Goal: Subscribe to service/newsletter

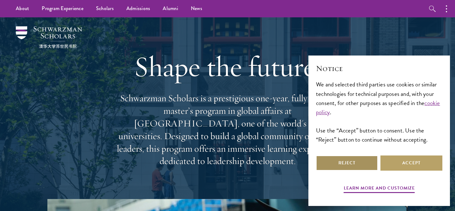
click at [356, 159] on button "Reject" at bounding box center [347, 163] width 62 height 15
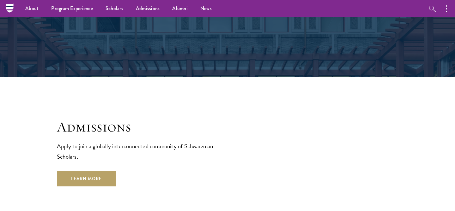
scroll to position [972, 0]
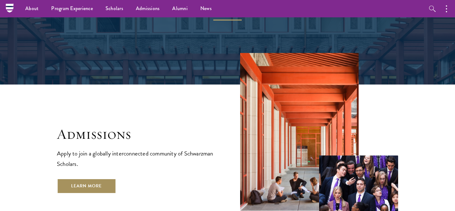
click at [86, 179] on link "Learn More" at bounding box center [86, 186] width 59 height 15
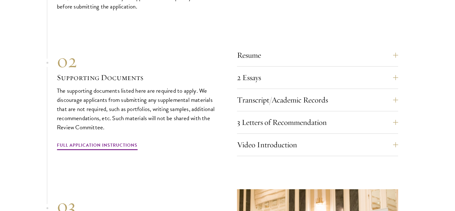
scroll to position [1978, 0]
click at [283, 115] on button "3 Letters of Recommendation" at bounding box center [322, 122] width 161 height 15
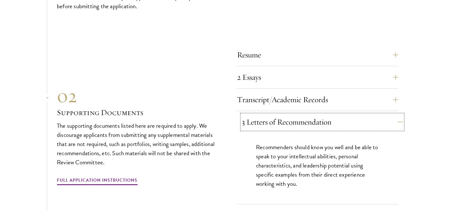
click at [283, 115] on button "3 Letters of Recommendation" at bounding box center [322, 122] width 161 height 15
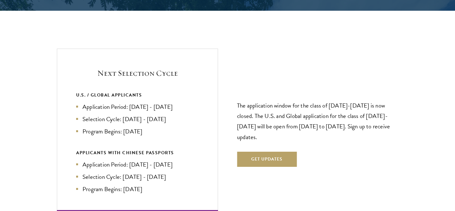
scroll to position [1325, 0]
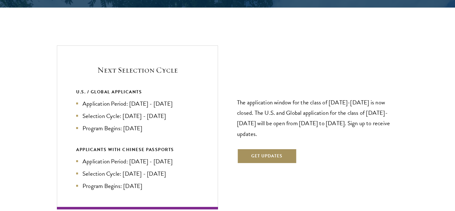
click at [271, 149] on button "Get Updates" at bounding box center [267, 156] width 60 height 15
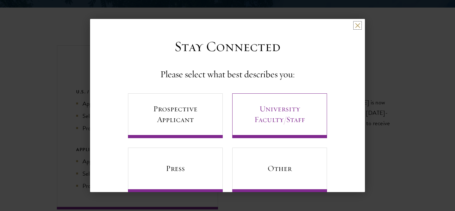
scroll to position [14, 0]
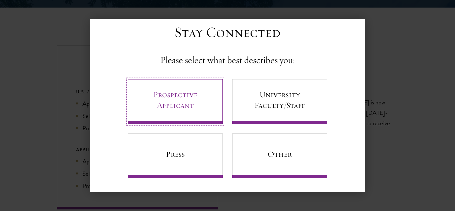
click at [209, 102] on link "Prospective Applicant" at bounding box center [175, 101] width 95 height 45
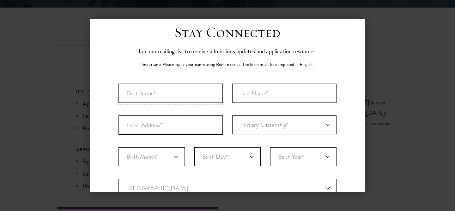
click at [209, 92] on input "First Name*" at bounding box center [170, 93] width 104 height 19
type input "Cloe"
type input "Zhang"
type input "ozcloe@gmail.com"
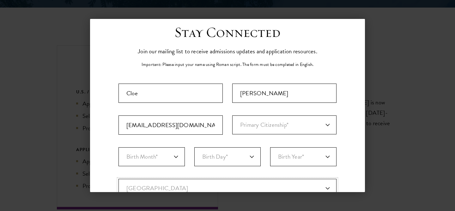
select select "AS"
type input "Breakfast Point"
select select "New South Wales"
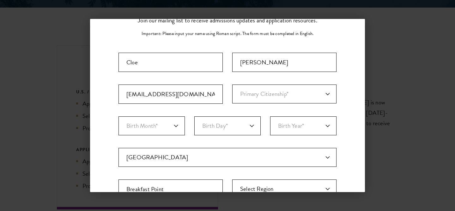
scroll to position [48, 0]
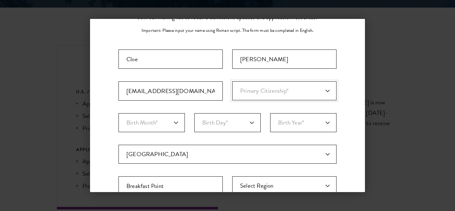
click at [252, 82] on select "Primary Citizenship* Afghanistan Aland Islands Albania Algeria Andorra Angola A…" at bounding box center [284, 90] width 104 height 19
select select "AS"
click at [232, 81] on select "Primary Citizenship* Afghanistan Aland Islands Albania Algeria Andorra Angola A…" at bounding box center [284, 90] width 104 height 19
click at [151, 120] on select "Birth Month* January February March April May June July August September Octobe…" at bounding box center [151, 122] width 66 height 19
select select "08"
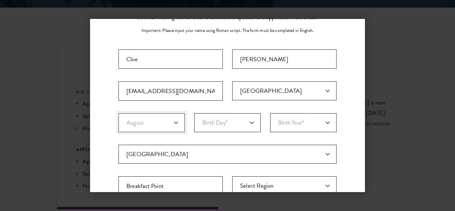
click at [118, 113] on select "Birth Month* January February March April May June July August September Octobe…" at bounding box center [151, 122] width 66 height 19
click at [225, 123] on select "Birth Day* 1 2 3 4 5 6 7 8 9 10 11 12 13 14 15 16 17 18 19 20 21 22 23 24 25 26…" at bounding box center [227, 122] width 66 height 19
select select "17"
click at [194, 113] on select "Birth Day* 1 2 3 4 5 6 7 8 9 10 11 12 13 14 15 16 17 18 19 20 21 22 23 24 25 26…" at bounding box center [227, 122] width 66 height 19
click at [280, 124] on select "Birth Year* 2025 2024 2023 2022 2021 2020 2019 2018 2017 2016 2015 2014 2013 20…" at bounding box center [303, 122] width 66 height 19
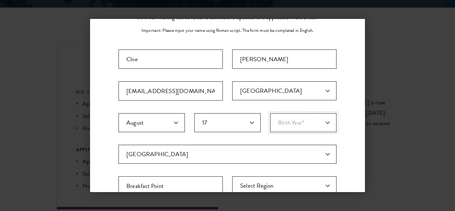
select select "2000"
click at [270, 113] on select "Birth Year* 2025 2024 2023 2022 2021 2020 2019 2018 2017 2016 2015 2014 2013 20…" at bounding box center [303, 122] width 66 height 19
click at [342, 139] on div "Stay Connected Please select what best describes you: Prospective Applicant Uni…" at bounding box center [227, 169] width 275 height 358
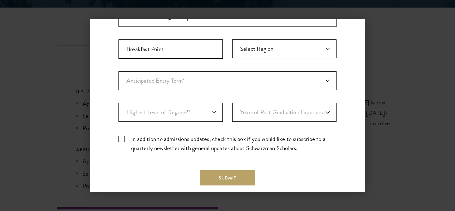
scroll to position [200, 0]
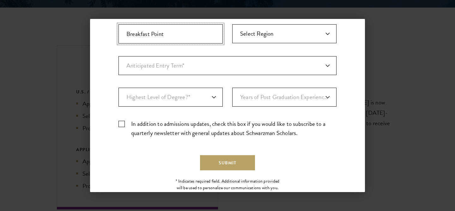
click at [174, 38] on input "Breakfast Point" at bounding box center [170, 33] width 104 height 19
type input "Sydney"
click at [174, 61] on select "Anticipated Entry Term* August 2026 (Application opens April 2025) Just Explori…" at bounding box center [227, 65] width 218 height 19
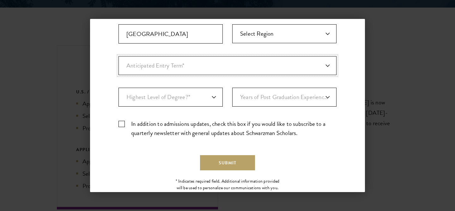
select select "e64b8ab3-eabb-4867-96d5-7e6b4840665f"
click at [118, 56] on select "Anticipated Entry Term* August 2026 (Application opens April 2025) Just Explori…" at bounding box center [227, 65] width 218 height 19
click at [177, 93] on select "Highest Level of Degree?* PHD Bachelor's Master's Current Undergraduate Student" at bounding box center [170, 97] width 104 height 19
select select "baef124f-e103-44b1-8ca6-5d0669438e44"
click at [118, 88] on select "Highest Level of Degree?* PHD Bachelor's Master's Current Undergraduate Student" at bounding box center [170, 97] width 104 height 19
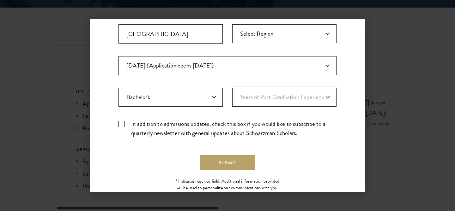
click at [255, 105] on select "Years of Post Graduation Experience?* 1 2 3 4 5 6 7 8 9 10" at bounding box center [284, 97] width 104 height 19
select select "1"
click at [232, 88] on select "Years of Post Graduation Experience?* 1 2 3 4 5 6 7 8 9 10" at bounding box center [284, 97] width 104 height 19
click at [248, 97] on select "Years of Post Graduation Experience?* 1 2 3 4 5 6 7 8 9 10" at bounding box center [284, 97] width 104 height 19
click at [232, 88] on select "Years of Post Graduation Experience?* 1 2 3 4 5 6 7 8 9 10" at bounding box center [284, 97] width 104 height 19
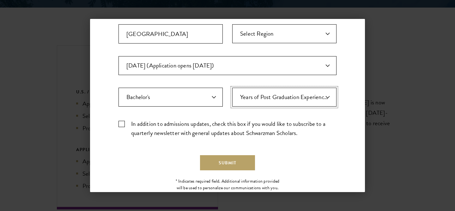
click at [241, 97] on select "Years of Post Graduation Experience?* 1 2 3 4 5 6 7 8 9 10" at bounding box center [284, 97] width 104 height 19
click at [232, 88] on select "Years of Post Graduation Experience?* 1 2 3 4 5 6 7 8 9 10" at bounding box center [284, 97] width 104 height 19
click at [253, 95] on select "Years of Post Graduation Experience?* 1 2 3 4 5 6 7 8 9 10" at bounding box center [284, 97] width 104 height 19
select select "3"
click at [232, 88] on select "Years of Post Graduation Experience?* 1 2 3 4 5 6 7 8 9 10" at bounding box center [284, 97] width 104 height 19
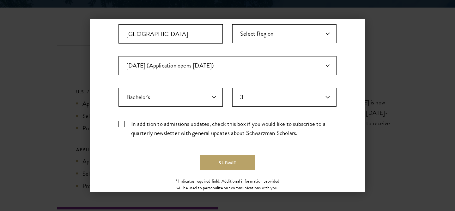
click at [173, 123] on label "In addition to admissions updates, check this box if you would like to subscrib…" at bounding box center [227, 128] width 218 height 18
click at [173, 123] on input "In addition to admissions updates, check this box if you would like to subscrib…" at bounding box center [227, 121] width 218 height 4
checkbox input "true"
click at [221, 156] on button "Submit" at bounding box center [227, 162] width 55 height 15
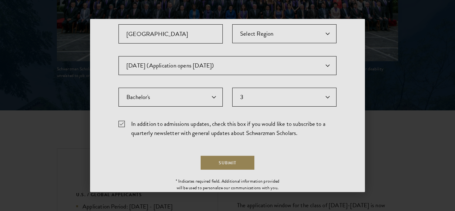
scroll to position [0, 0]
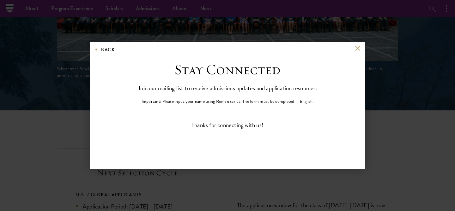
click at [358, 52] on div "Back" at bounding box center [227, 53] width 275 height 15
click at [358, 51] on button at bounding box center [357, 48] width 5 height 5
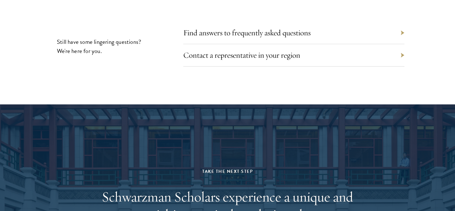
scroll to position [2894, 0]
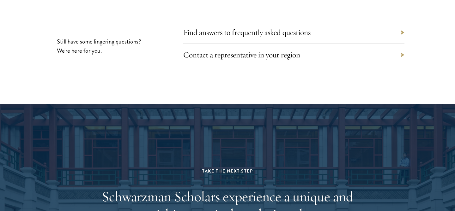
click at [304, 44] on div "Contact a representative in your region" at bounding box center [293, 55] width 221 height 22
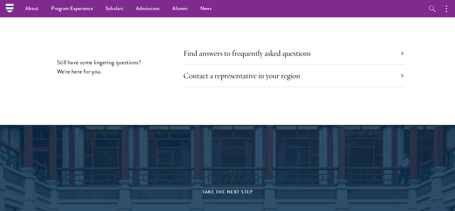
scroll to position [2857, 0]
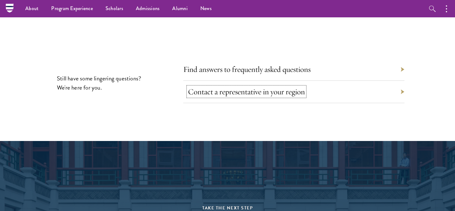
click at [242, 87] on link "Contact a representative in your region" at bounding box center [246, 92] width 117 height 10
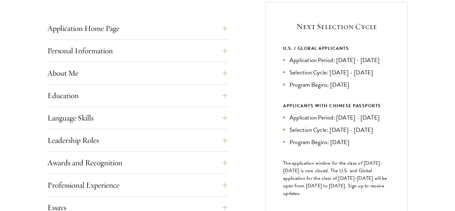
scroll to position [253, 0]
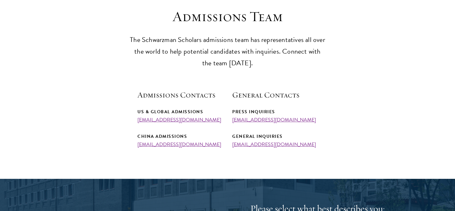
scroll to position [180, 0]
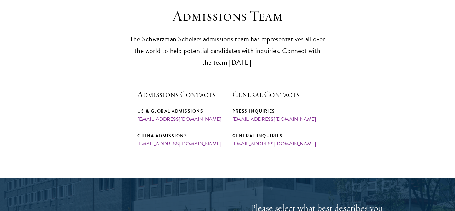
click at [210, 119] on div "US & Global Admissions admissions@schwarzmanscholars.org" at bounding box center [179, 114] width 85 height 15
drag, startPoint x: 211, startPoint y: 120, endPoint x: 134, endPoint y: 122, distance: 76.7
click at [134, 122] on section "Admissions Team The Schwarzman Scholars admissions team has representatives all…" at bounding box center [227, 77] width 455 height 140
copy div "[EMAIL_ADDRESS][DOMAIN_NAME]"
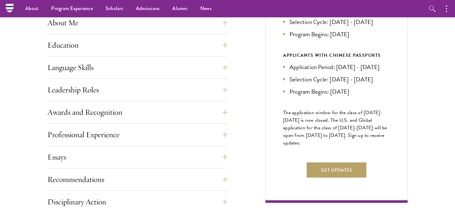
scroll to position [258, 0]
